Goal: Task Accomplishment & Management: Use online tool/utility

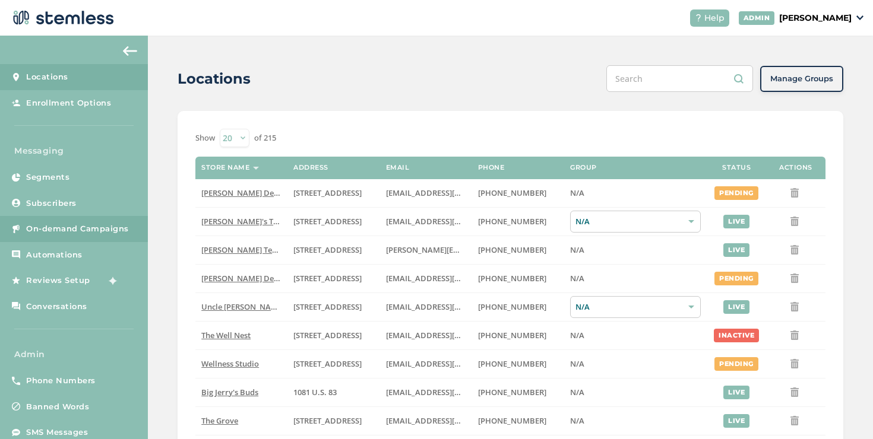
click at [64, 237] on link "On-demand Campaigns" at bounding box center [74, 229] width 148 height 26
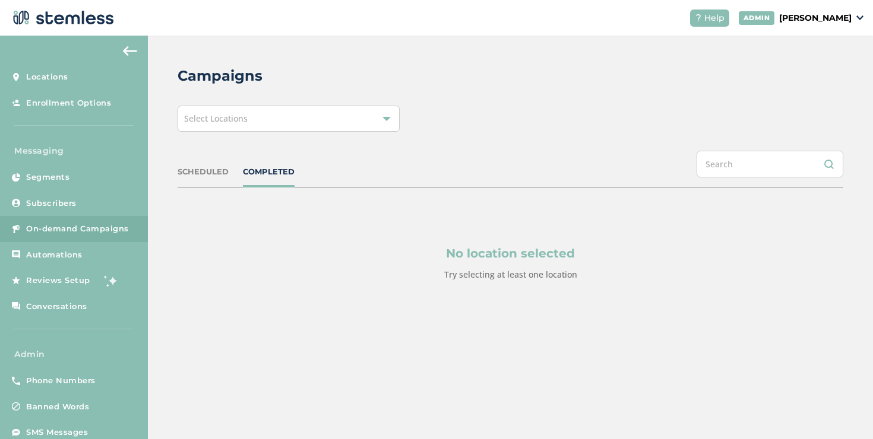
click at [290, 108] on div "Select Locations" at bounding box center [288, 119] width 222 height 26
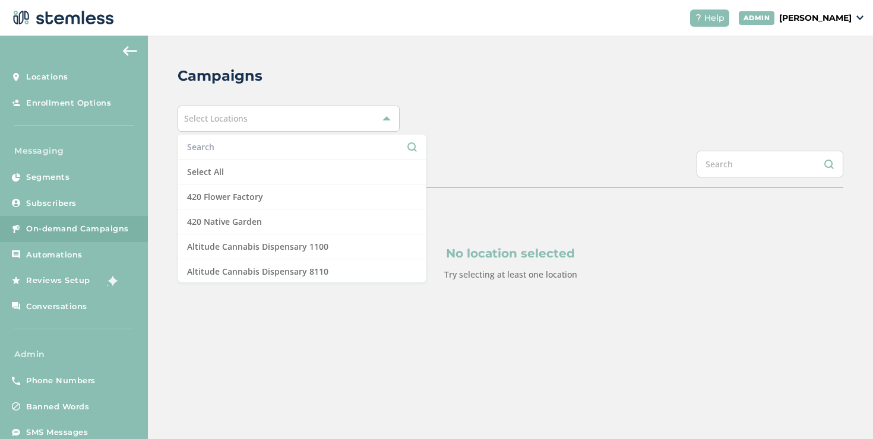
click at [248, 157] on li at bounding box center [302, 147] width 248 height 25
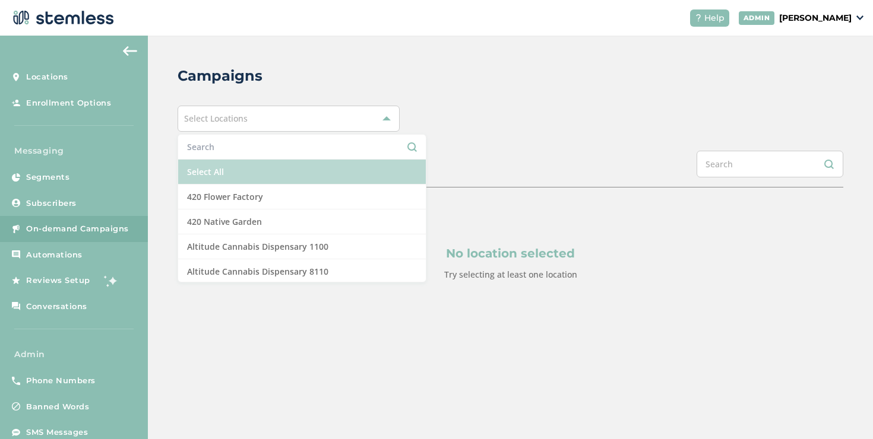
click at [248, 163] on li "Select All" at bounding box center [302, 172] width 248 height 25
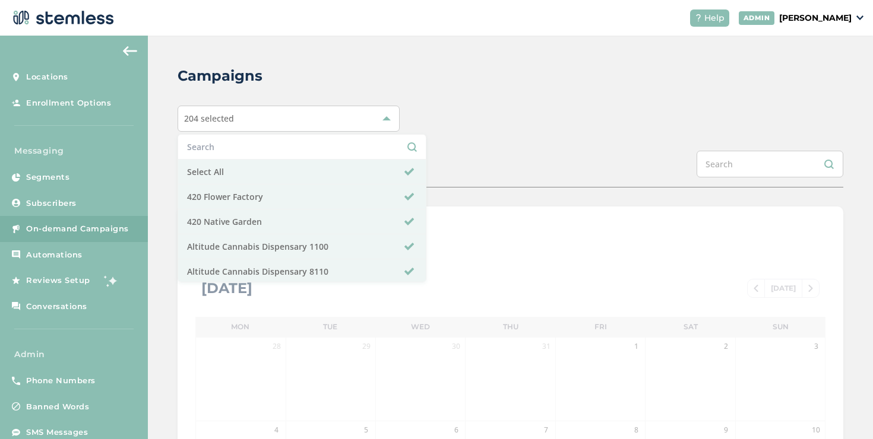
click at [478, 76] on div "Campaigns" at bounding box center [505, 75] width 656 height 21
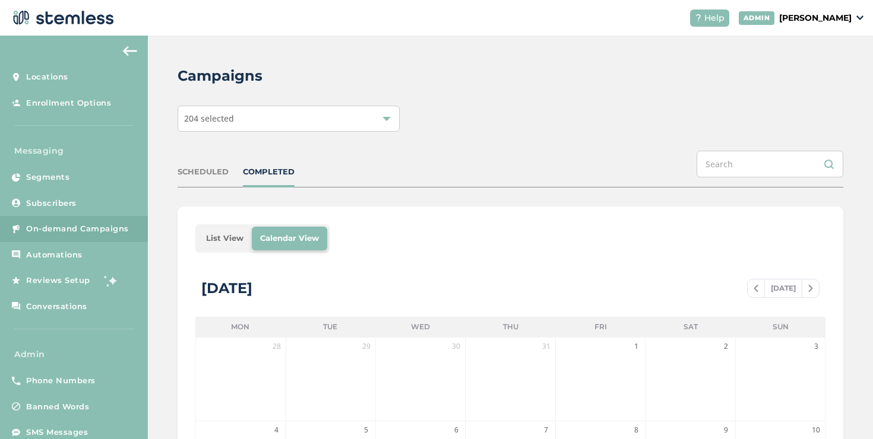
click at [222, 235] on li "List View" at bounding box center [225, 239] width 54 height 24
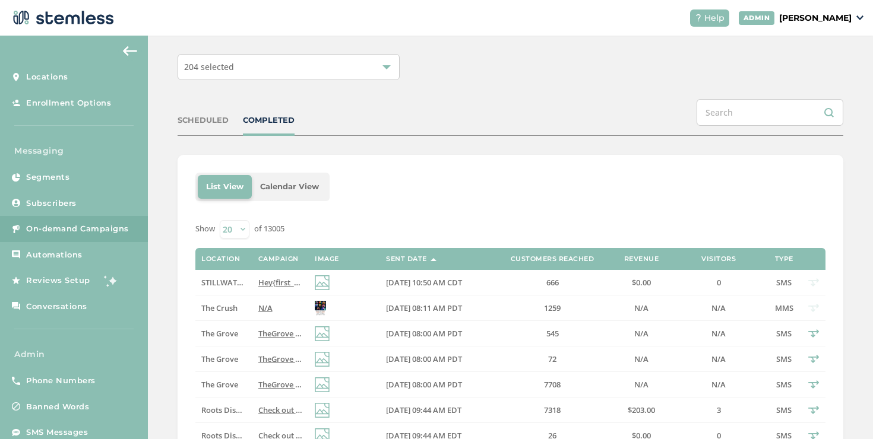
scroll to position [62, 0]
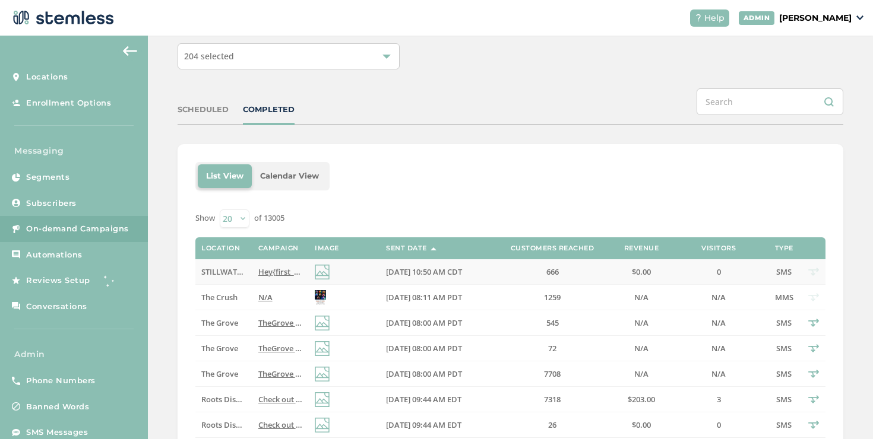
click at [229, 267] on span "STILLWATER DISPENSARY" at bounding box center [247, 272] width 93 height 11
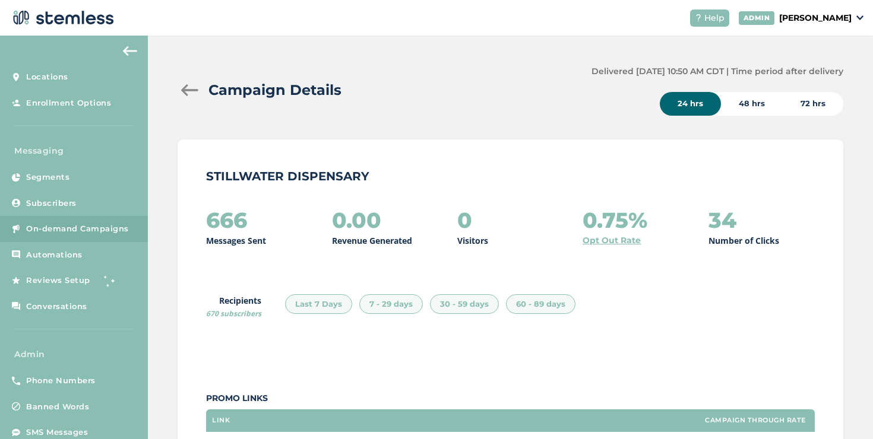
click at [199, 79] on div "Campaign Details Delivered [DATE] 10:50 AM CDT | Time period after delivery 24 …" at bounding box center [509, 90] width 665 height 50
click at [189, 86] on div at bounding box center [189, 90] width 24 height 12
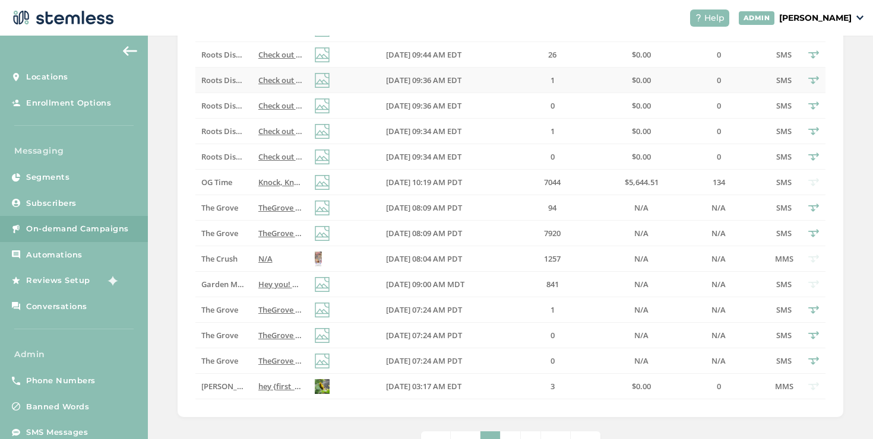
scroll to position [475, 0]
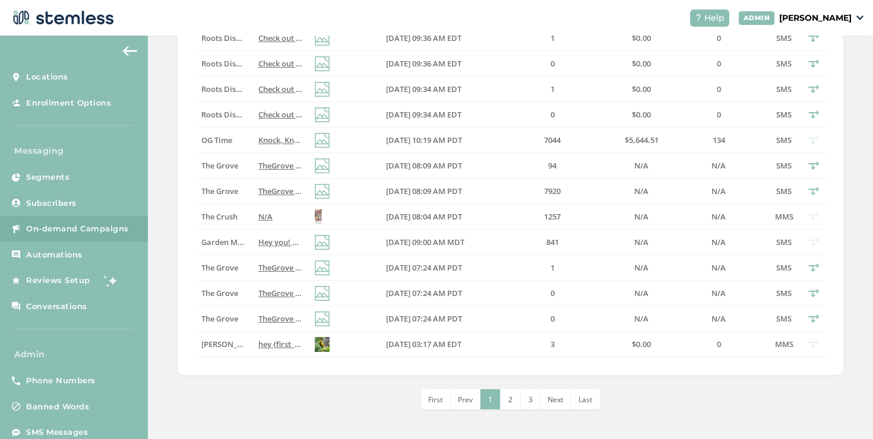
click at [803, 17] on p "[PERSON_NAME]" at bounding box center [815, 18] width 72 height 12
click at [824, 87] on span "Impersonate" at bounding box center [821, 86] width 58 height 12
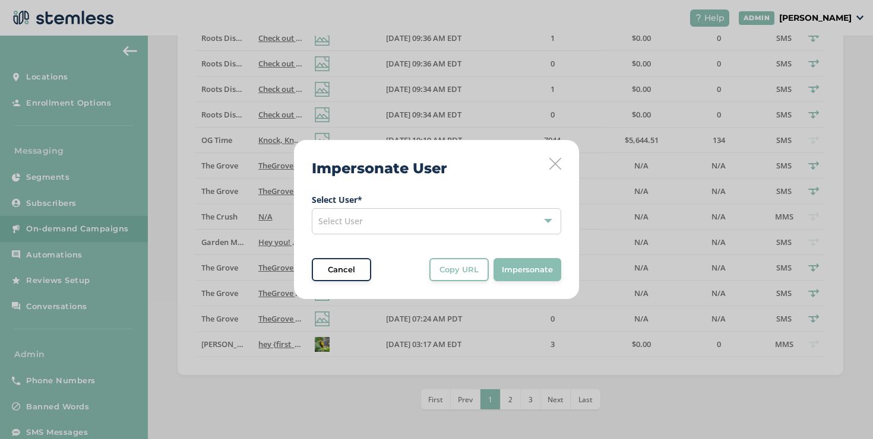
click at [490, 221] on div "Select User" at bounding box center [436, 221] width 249 height 26
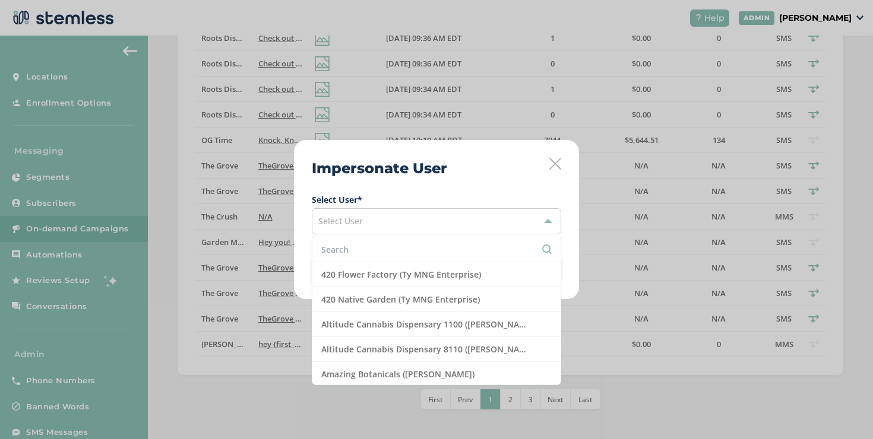
click at [438, 246] on input "text" at bounding box center [436, 249] width 230 height 12
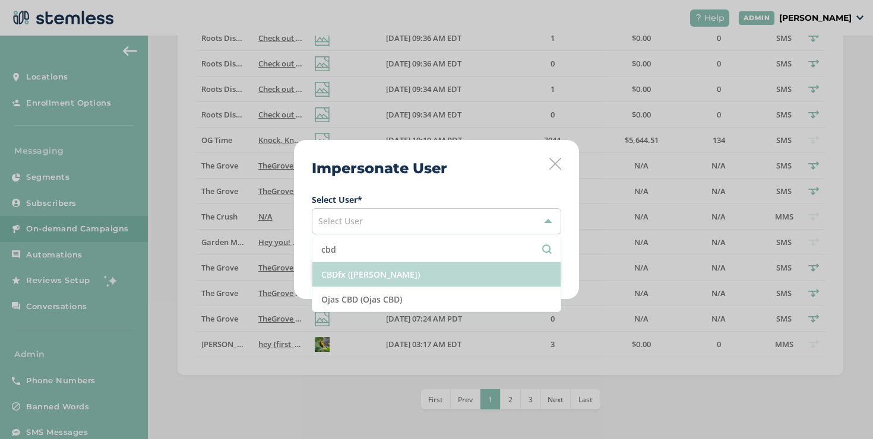
type input "cbd"
click at [425, 278] on li "CBDfx ([PERSON_NAME])" at bounding box center [436, 274] width 248 height 25
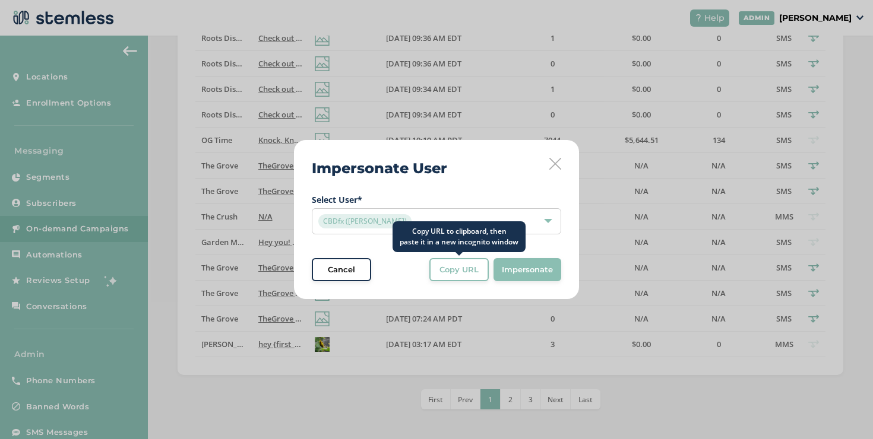
click at [448, 274] on span "Copy URL" at bounding box center [458, 270] width 39 height 12
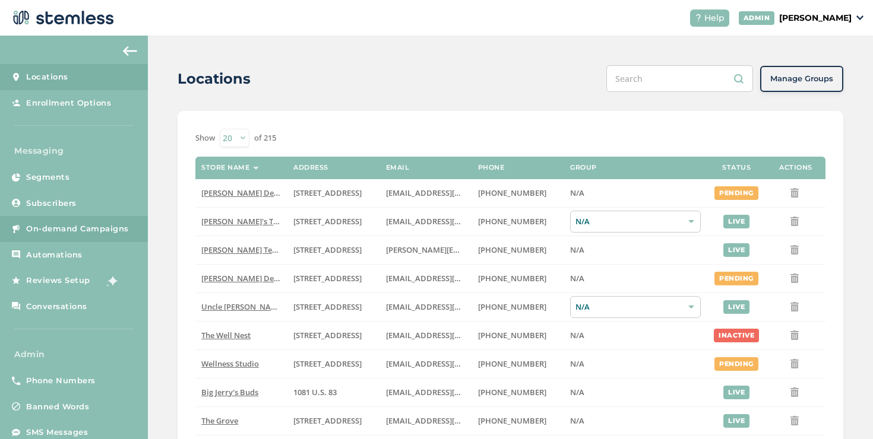
click at [113, 229] on span "On-demand Campaigns" at bounding box center [77, 229] width 103 height 12
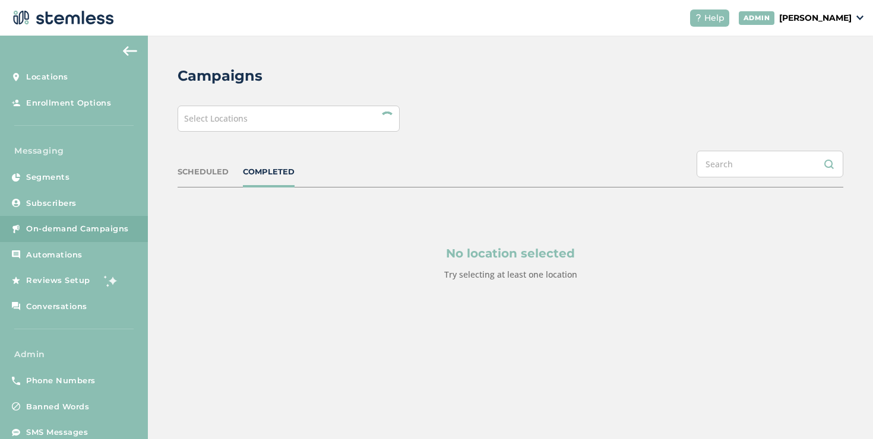
click at [234, 111] on div "Select Locations" at bounding box center [288, 119] width 222 height 26
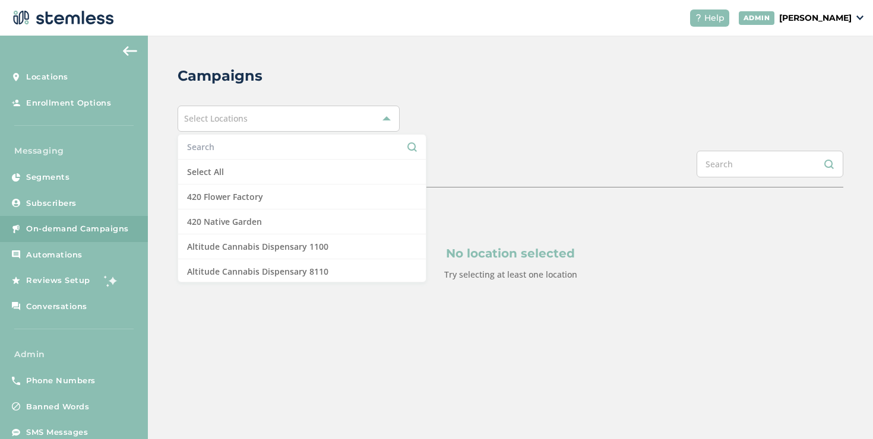
click at [223, 141] on input "text" at bounding box center [302, 147] width 230 height 12
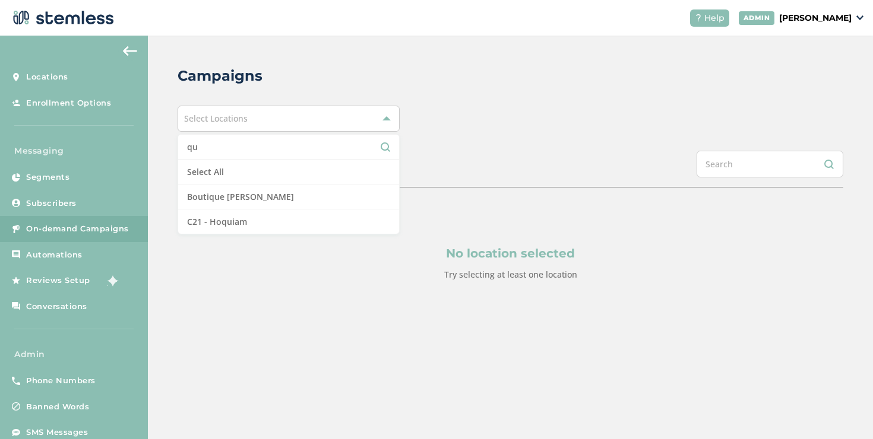
type input "q"
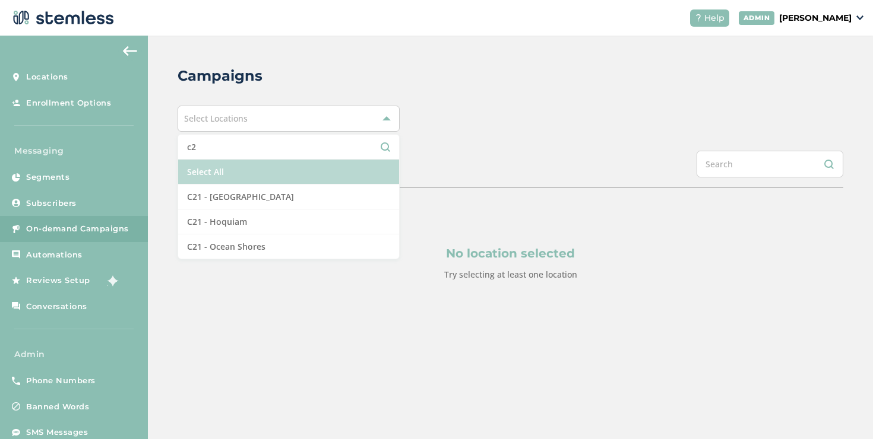
type input "c2"
click at [185, 175] on li "Select All" at bounding box center [288, 172] width 221 height 25
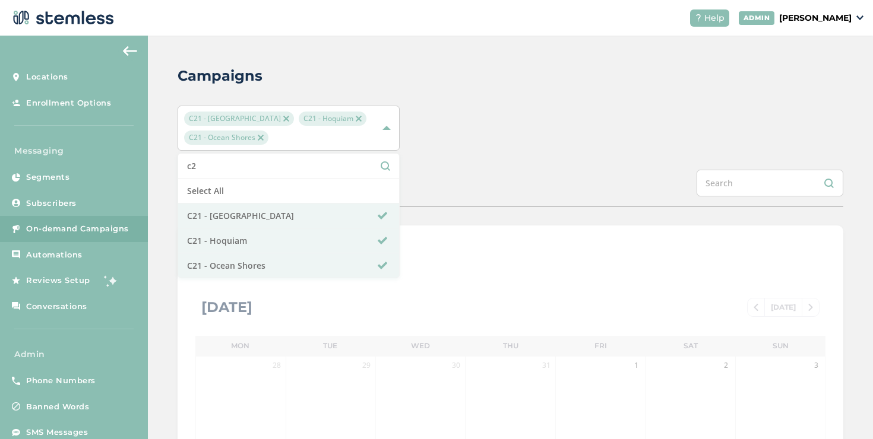
click at [416, 129] on div "C21 - Aberdeen C21 - Hoquiam C21 - Ocean Shores c2 Select All C21 - Aberdeen C2…" at bounding box center [509, 128] width 665 height 45
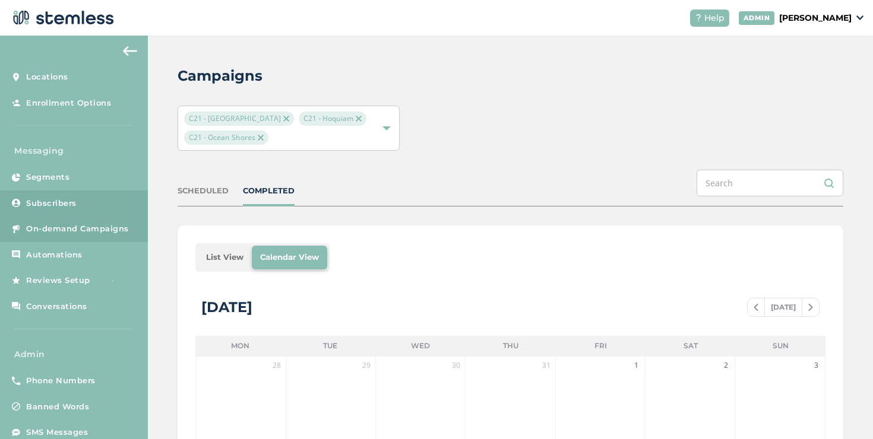
click at [78, 199] on link "Subscribers" at bounding box center [74, 204] width 148 height 26
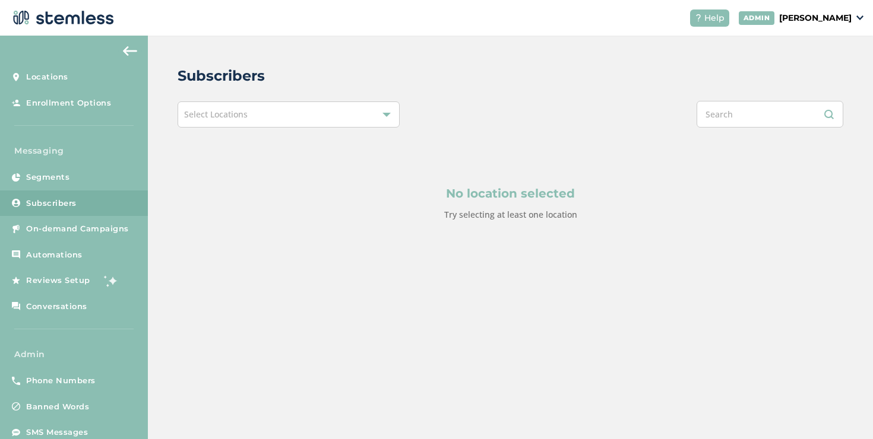
drag, startPoint x: 226, startPoint y: 135, endPoint x: 231, endPoint y: 118, distance: 17.5
click at [226, 134] on div "No location selected Try selecting at least one location" at bounding box center [509, 203] width 665 height 151
click at [231, 118] on span "Select Locations" at bounding box center [216, 114] width 64 height 11
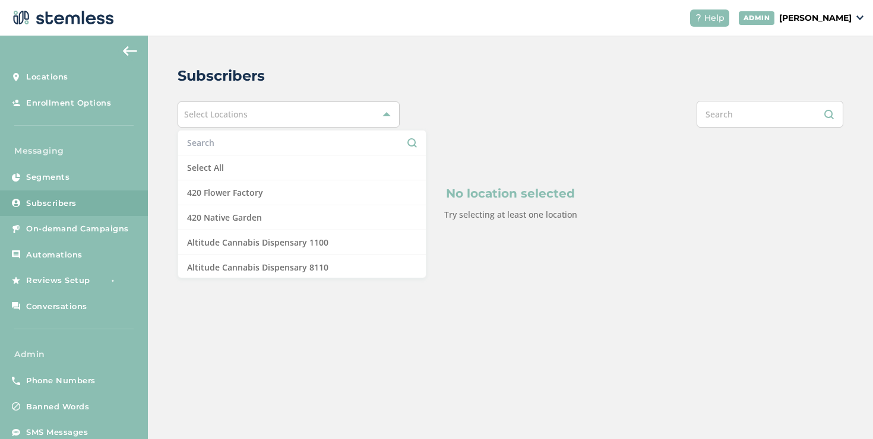
click at [219, 147] on input "text" at bounding box center [302, 143] width 230 height 12
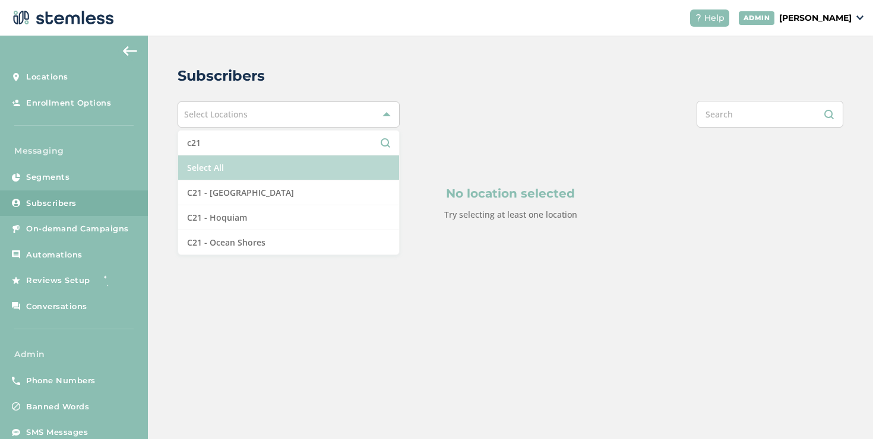
type input "c21"
click at [208, 165] on li "Select All" at bounding box center [288, 168] width 221 height 25
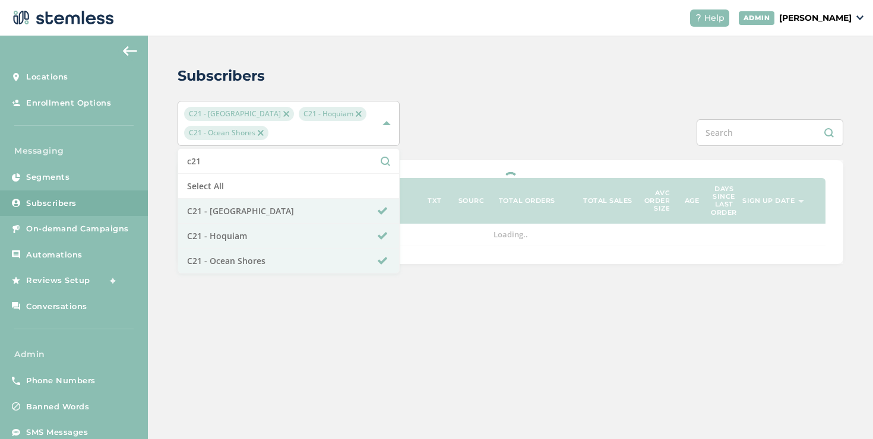
click at [459, 130] on div at bounding box center [649, 132] width 388 height 27
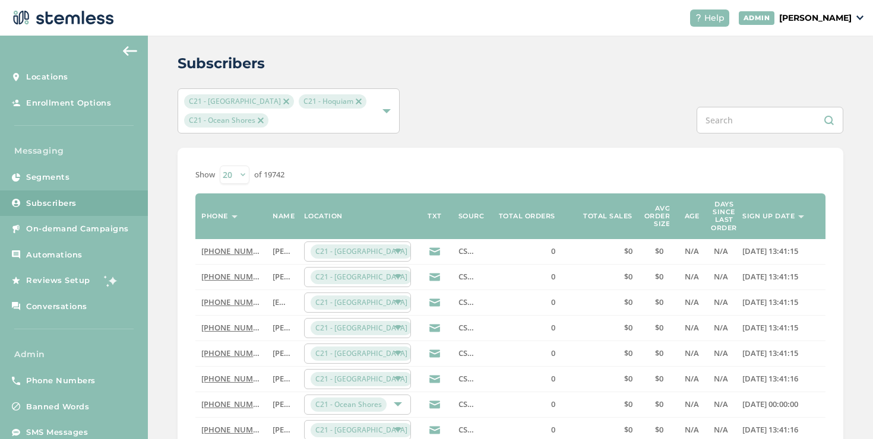
scroll to position [131, 0]
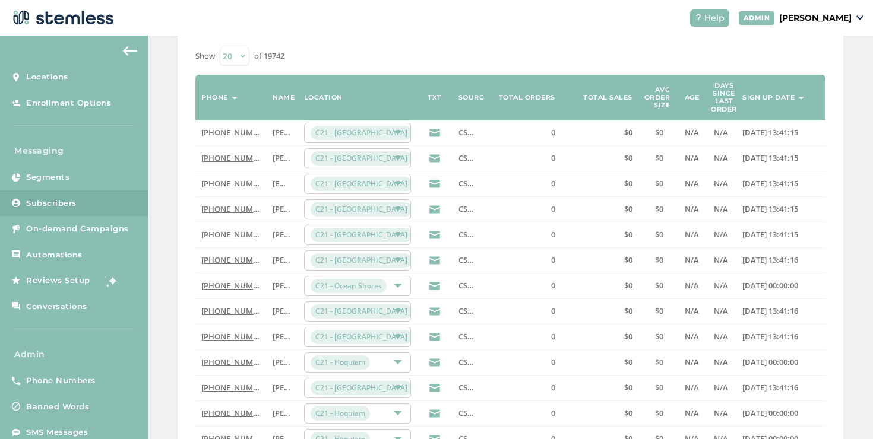
click at [373, 256] on div "C21 - [GEOGRAPHIC_DATA]" at bounding box center [351, 260] width 82 height 14
click at [373, 283] on span "C21 - Ocean Shores" at bounding box center [348, 286] width 76 height 14
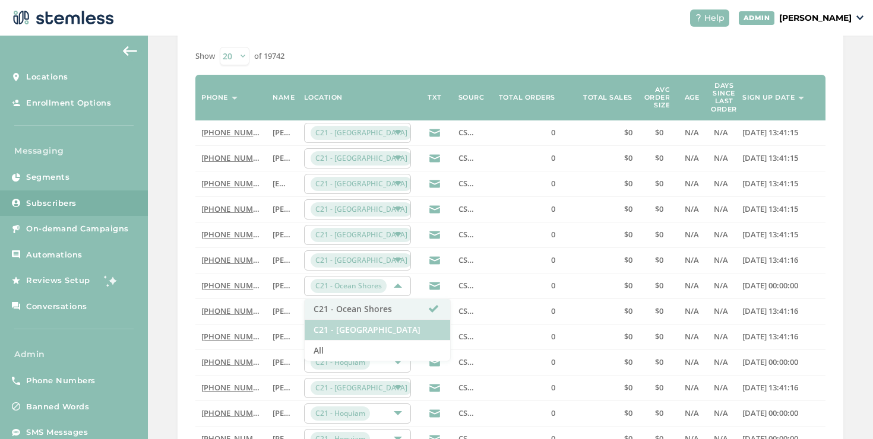
click at [378, 329] on li "C21 - [GEOGRAPHIC_DATA]" at bounding box center [377, 330] width 145 height 21
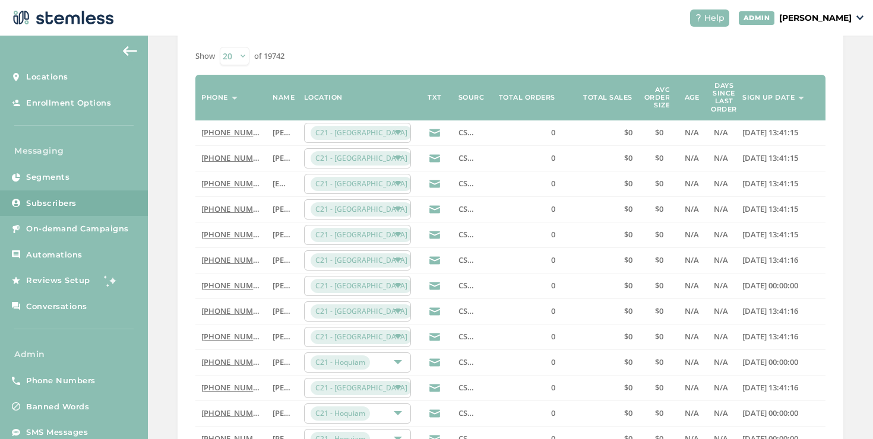
click at [378, 293] on div "C21 - [GEOGRAPHIC_DATA]" at bounding box center [357, 286] width 107 height 20
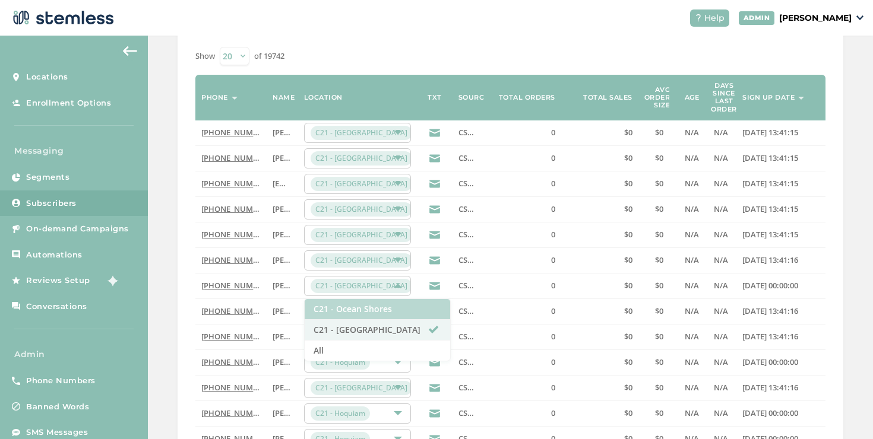
click at [373, 311] on li "C21 - Ocean Shores" at bounding box center [377, 309] width 145 height 21
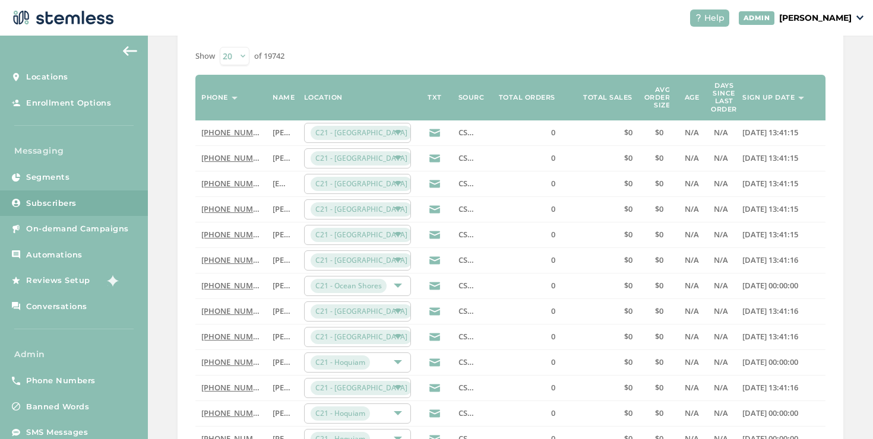
click at [373, 312] on div "C21 - [GEOGRAPHIC_DATA]" at bounding box center [351, 312] width 82 height 14
click at [370, 291] on span "C21 - Ocean Shores" at bounding box center [348, 286] width 76 height 14
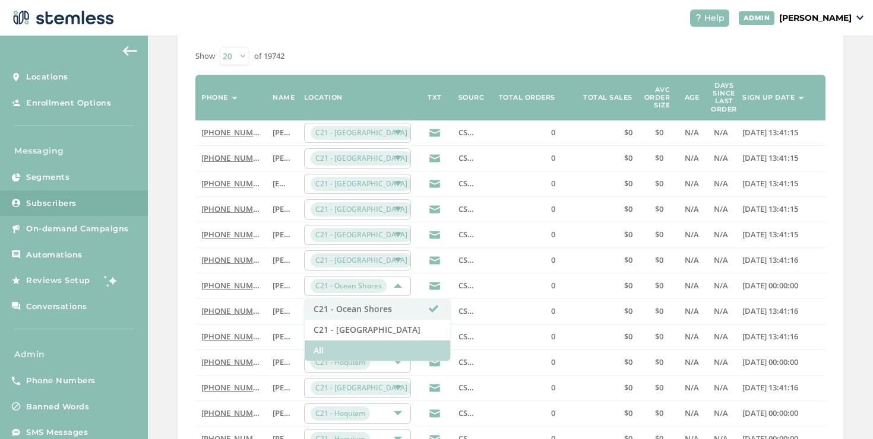
click at [339, 350] on li "All" at bounding box center [377, 351] width 145 height 20
